Goal: Information Seeking & Learning: Learn about a topic

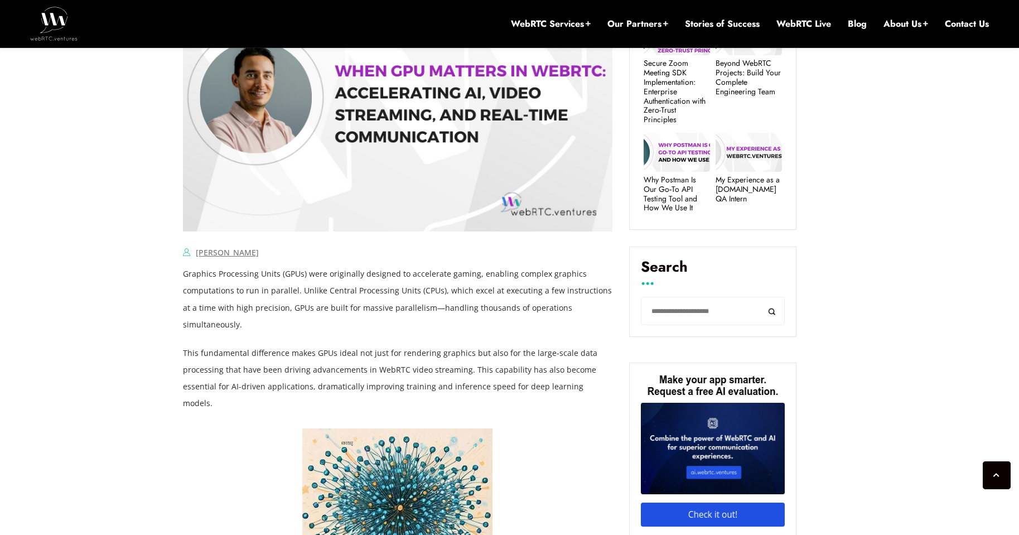
scroll to position [613, 0]
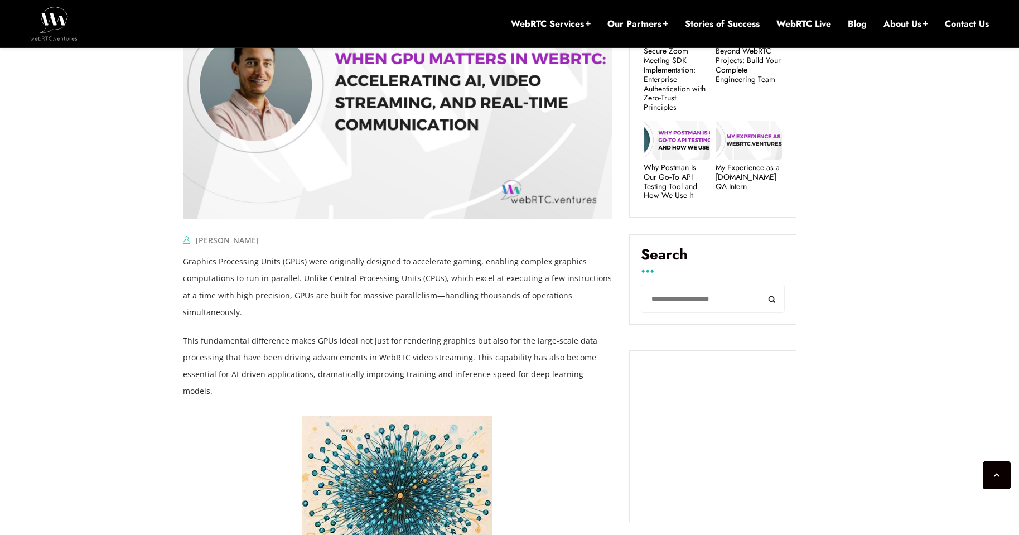
click at [292, 355] on p "This fundamental difference makes GPUs ideal not just for rendering graphics bu…" at bounding box center [397, 365] width 429 height 67
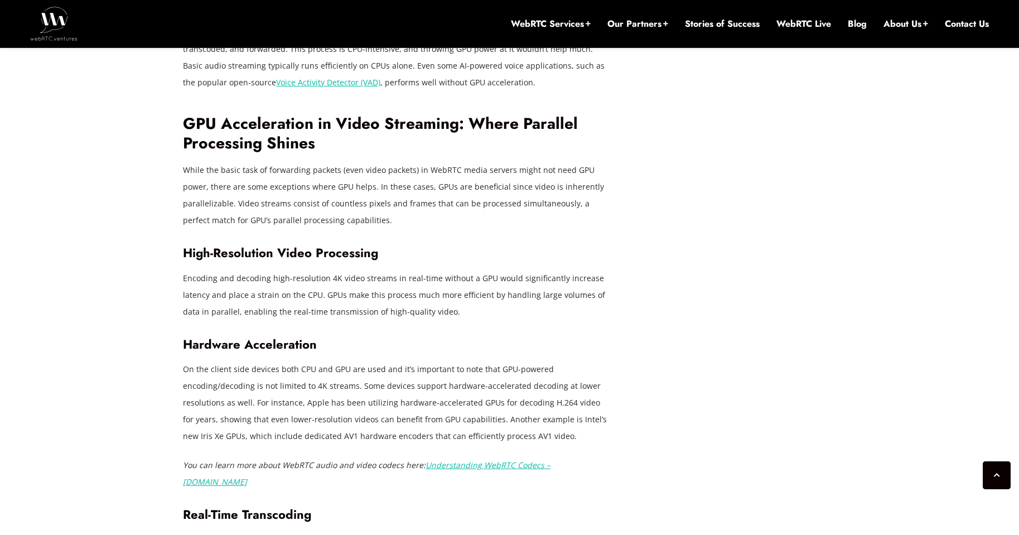
scroll to position [2453, 0]
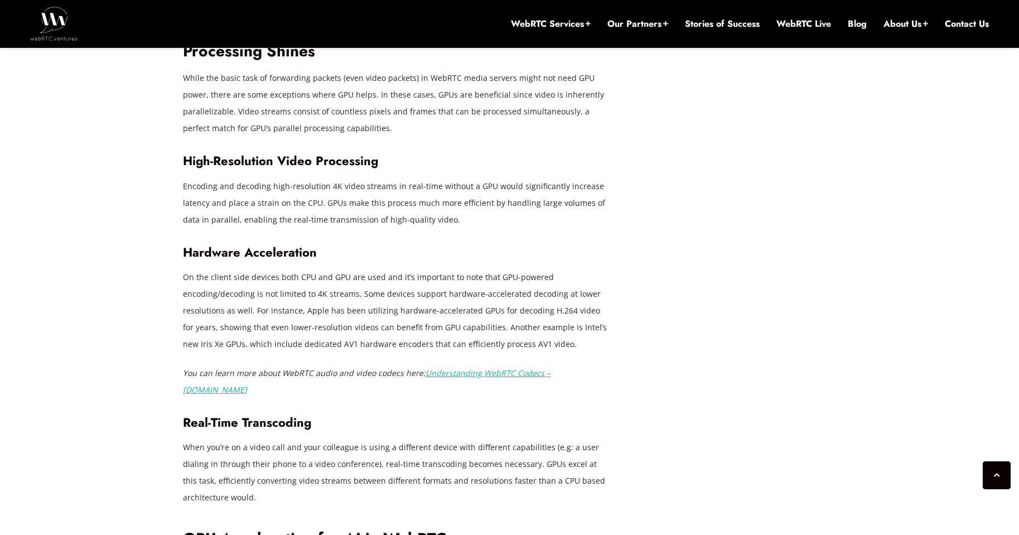
scroll to position [2564, 0]
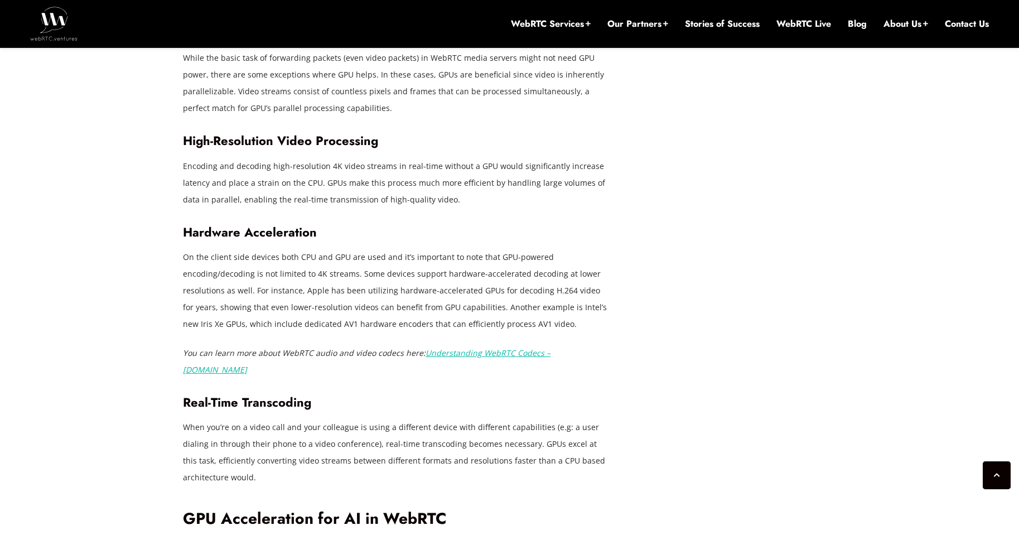
click at [550, 347] on link "Understanding WebRTC Codecs – [DOMAIN_NAME]" at bounding box center [366, 360] width 367 height 27
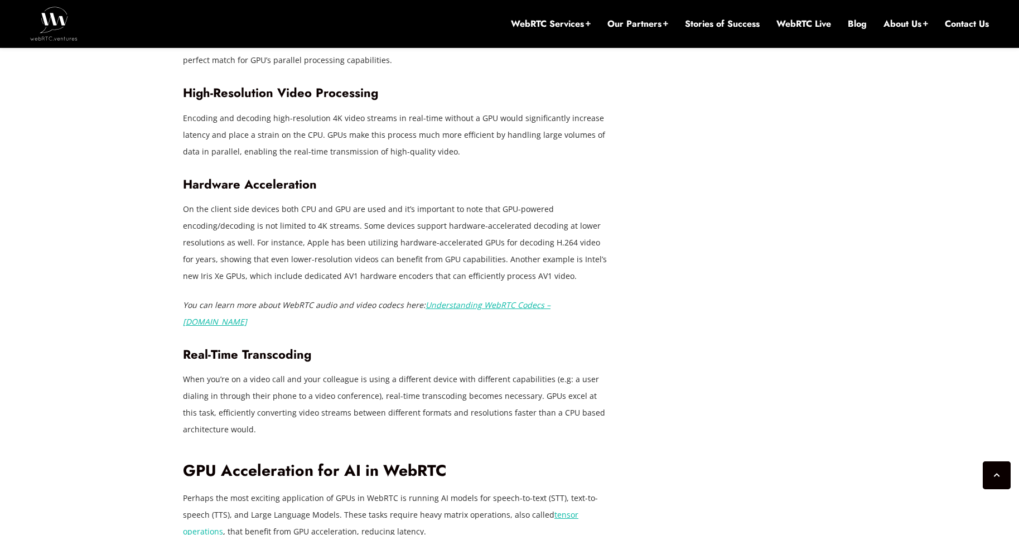
scroll to position [2676, 0]
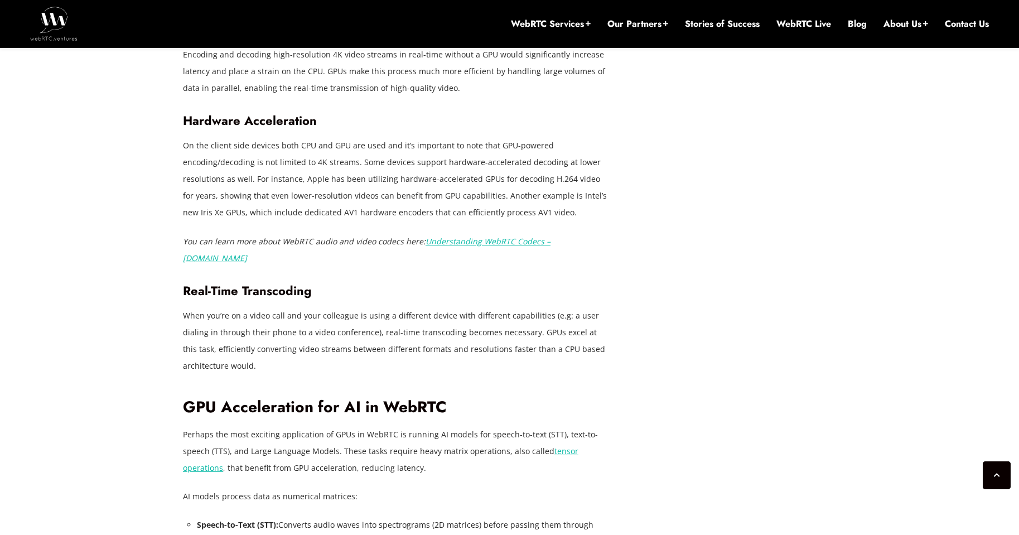
click at [336, 307] on p "When you’re on a video call and your colleague is using a different device with…" at bounding box center [397, 340] width 429 height 67
copy p "colleague"
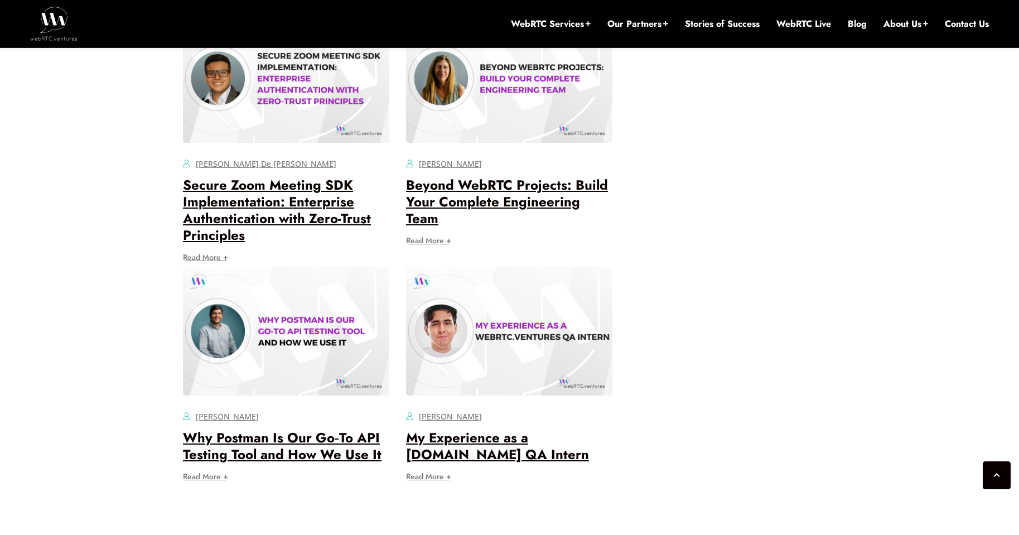
scroll to position [3902, 0]
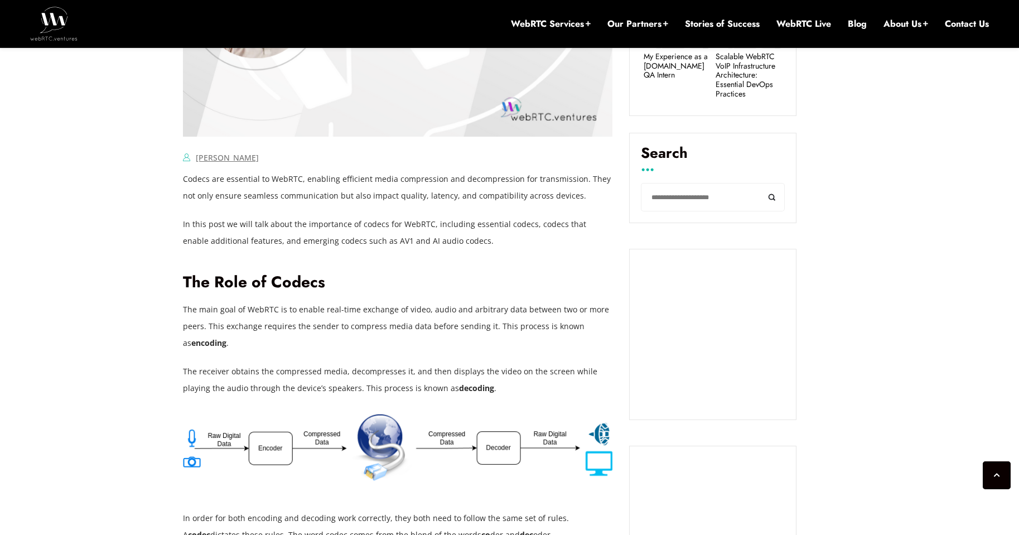
scroll to position [585, 0]
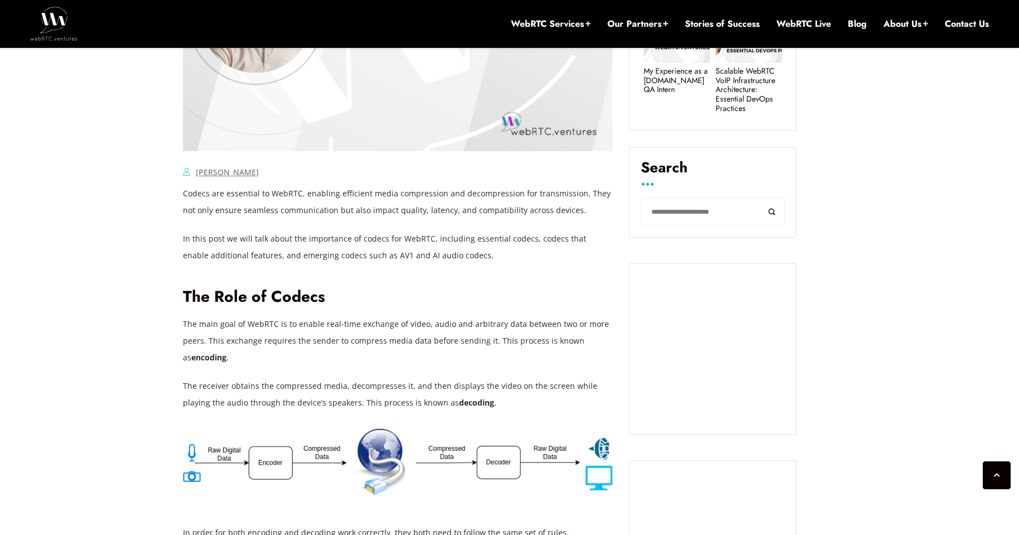
drag, startPoint x: 200, startPoint y: 300, endPoint x: 192, endPoint y: 292, distance: 11.1
click at [200, 300] on h2 "The Role of Codecs" at bounding box center [397, 297] width 429 height 20
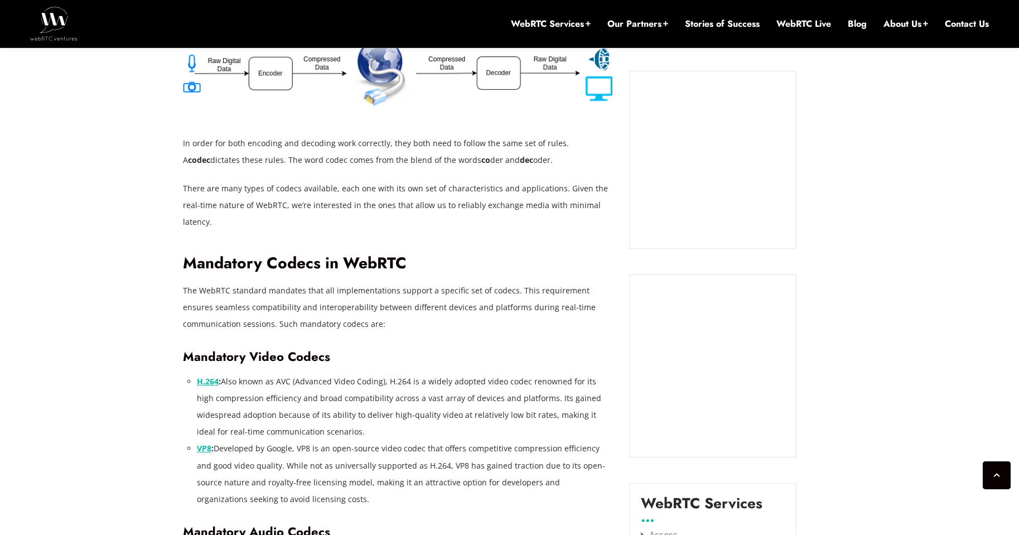
scroll to position [976, 0]
click at [271, 281] on p "The WebRTC standard mandates that all implementations support a specific set of…" at bounding box center [397, 306] width 429 height 50
copy p "mandates"
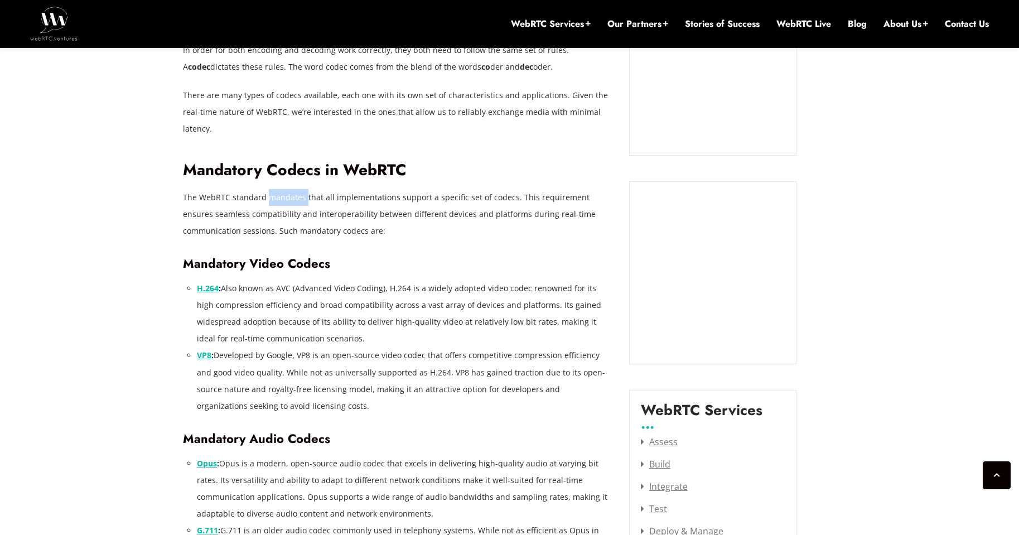
scroll to position [1087, 0]
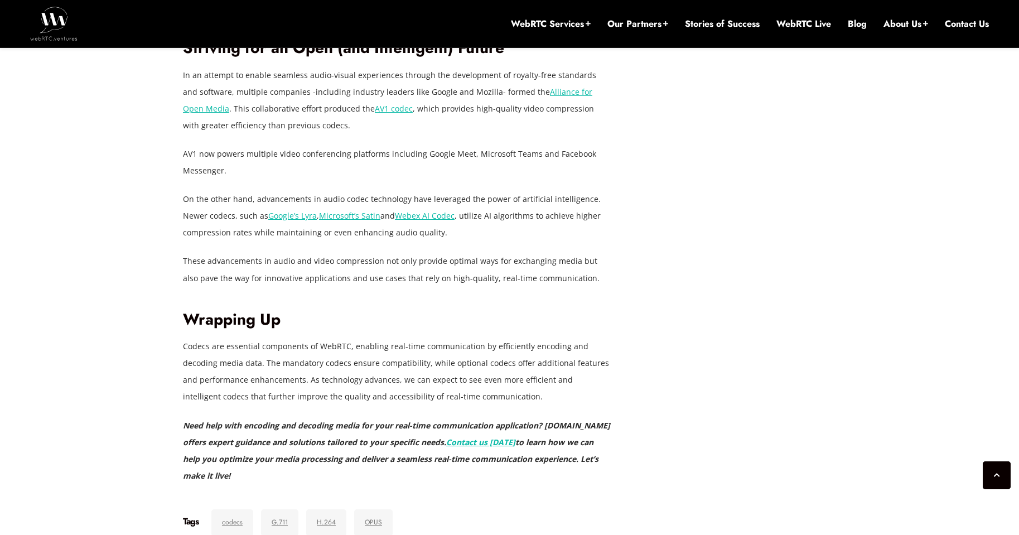
scroll to position [2146, 0]
